Goal: Complete application form

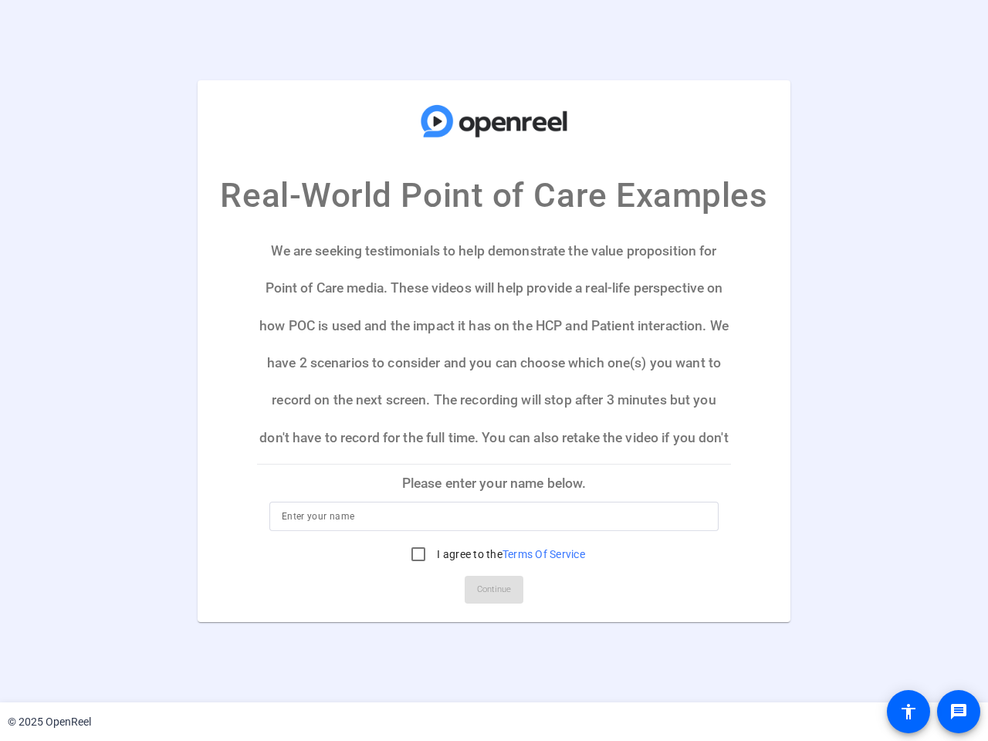
click at [494, 516] on input at bounding box center [494, 516] width 425 height 19
click at [494, 554] on label "I agree to the Terms Of Service" at bounding box center [509, 553] width 151 height 15
click at [434, 554] on input "I agree to the Terms Of Service" at bounding box center [418, 554] width 31 height 31
click at [418, 554] on input "I agree to the Terms Of Service" at bounding box center [418, 554] width 31 height 31
checkbox input "false"
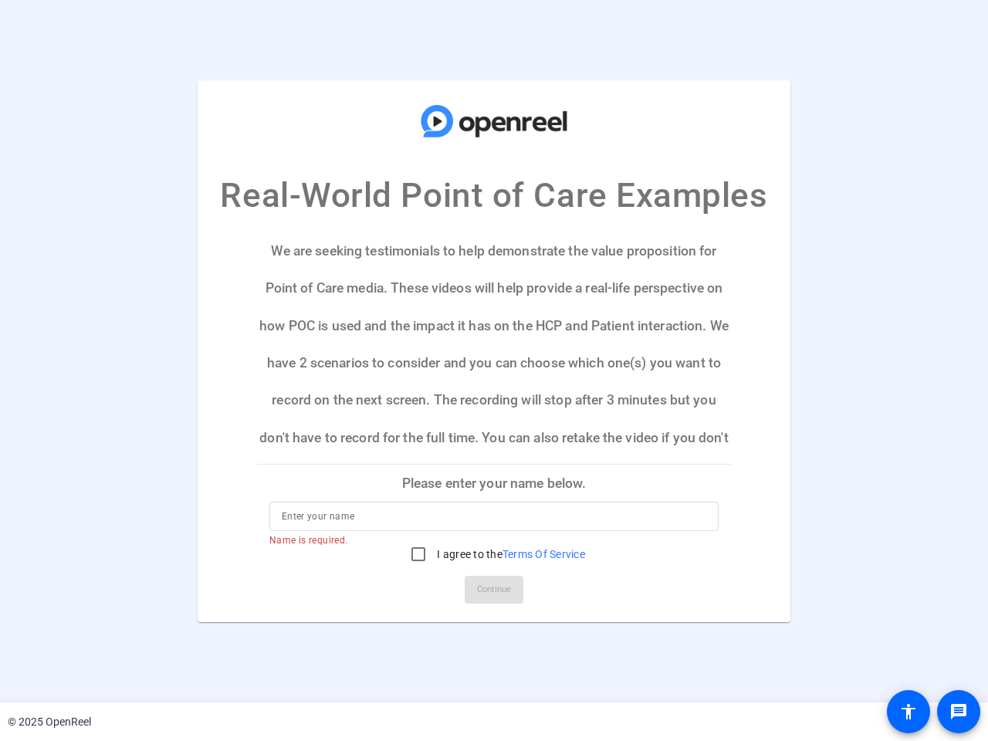
click at [494, 590] on mat-card-actions "Continue" at bounding box center [494, 590] width 486 height 40
click at [959, 712] on mat-icon "message" at bounding box center [958, 711] width 19 height 19
click at [909, 712] on mat-icon "accessibility" at bounding box center [908, 711] width 19 height 19
